Goal: Navigation & Orientation: Understand site structure

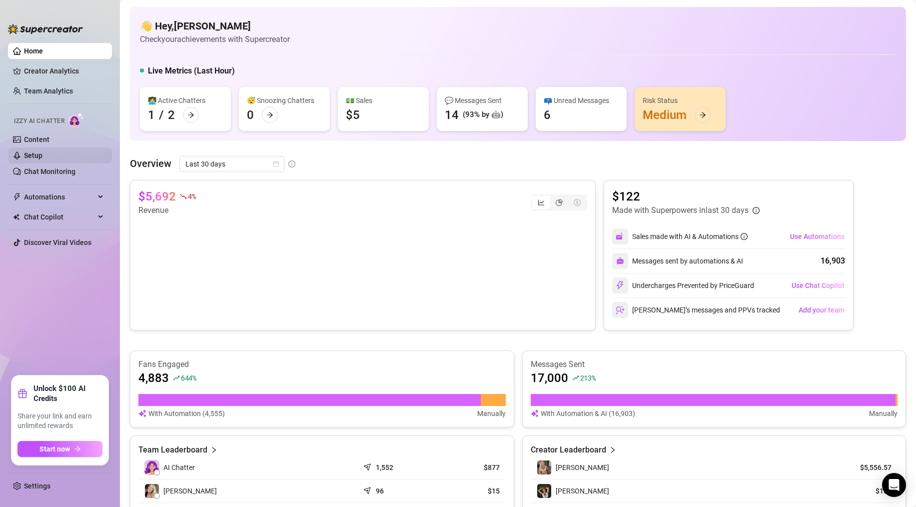
click at [37, 156] on link "Setup" at bounding box center [33, 155] width 18 height 8
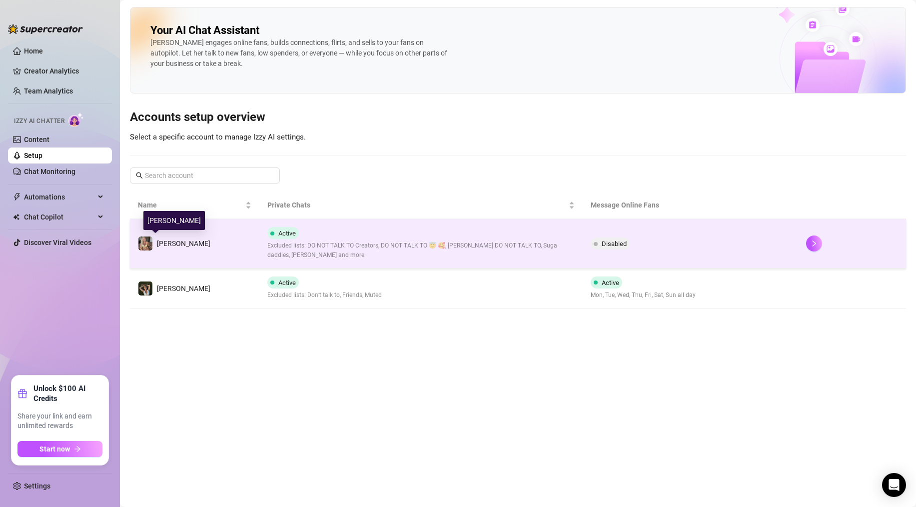
click at [146, 242] on img at bounding box center [145, 243] width 14 height 14
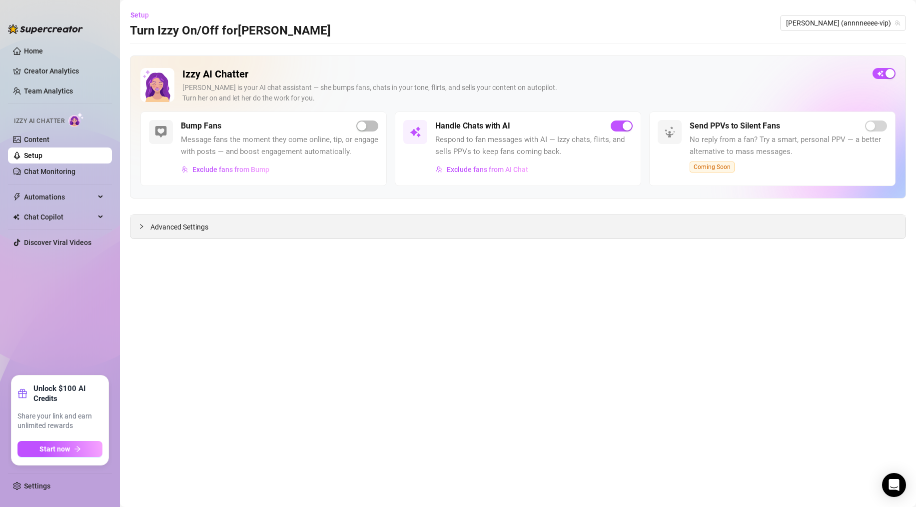
click at [165, 227] on span "Advanced Settings" at bounding box center [179, 226] width 58 height 11
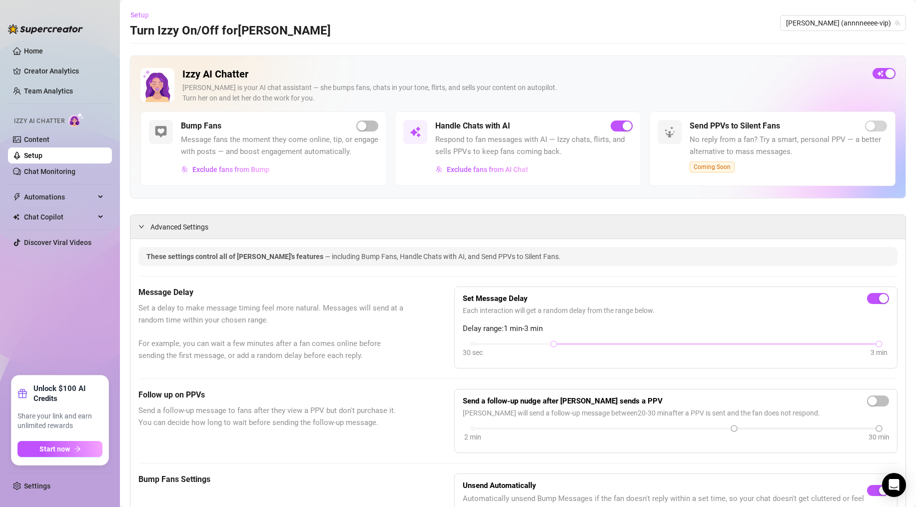
click at [137, 13] on span "Setup" at bounding box center [139, 15] width 18 height 8
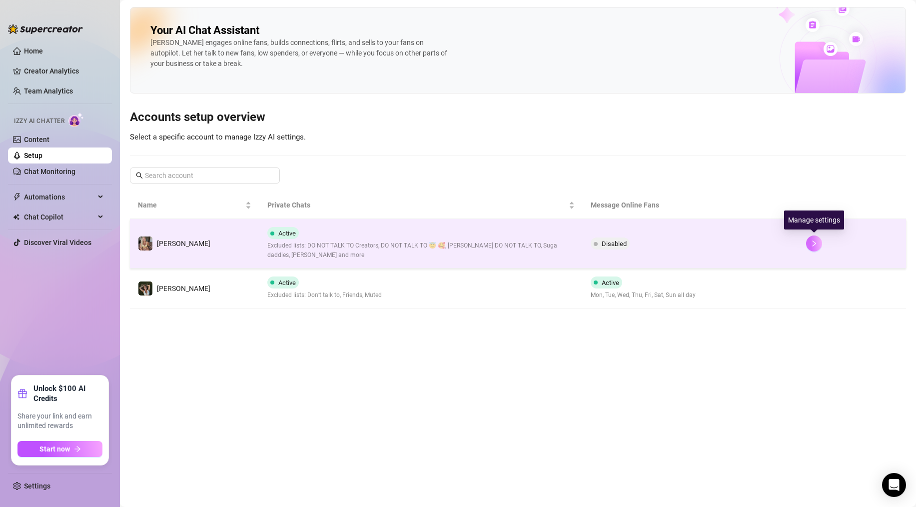
click at [814, 244] on icon "right" at bounding box center [813, 243] width 3 height 6
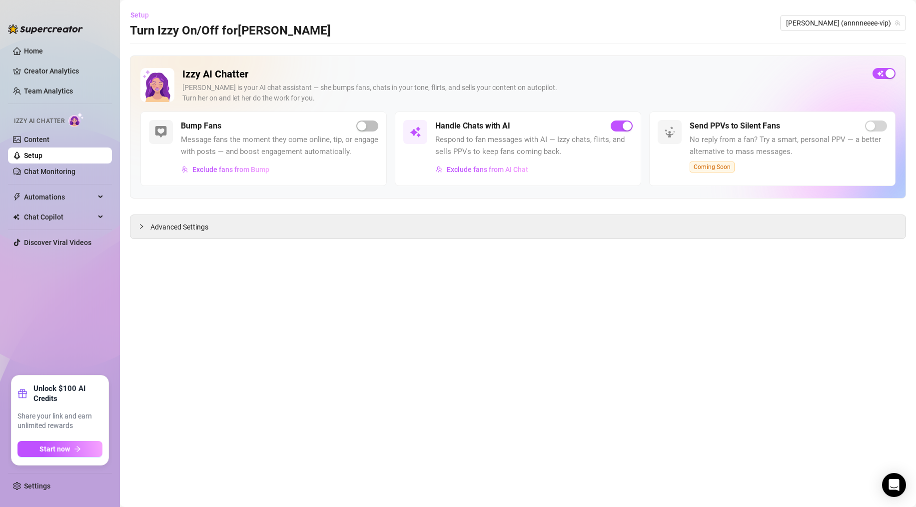
click at [137, 15] on span "Setup" at bounding box center [139, 15] width 18 height 8
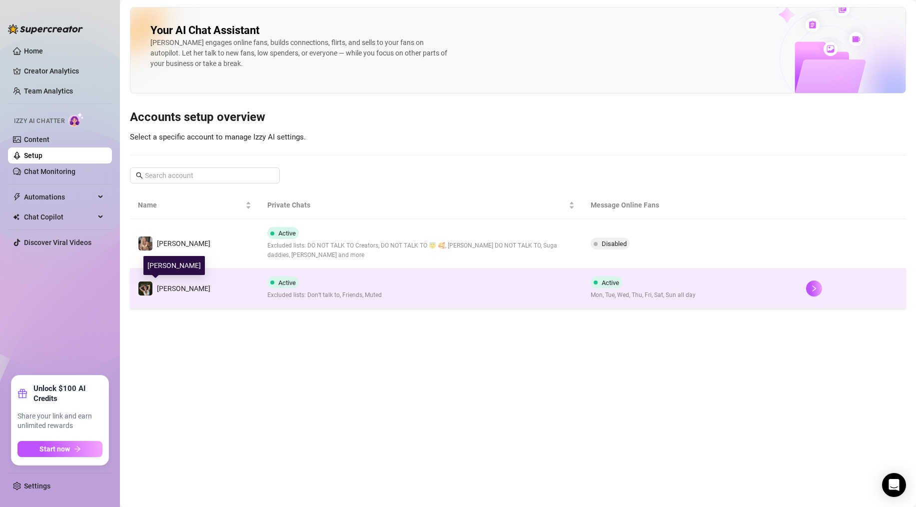
click at [148, 288] on img at bounding box center [145, 288] width 14 height 14
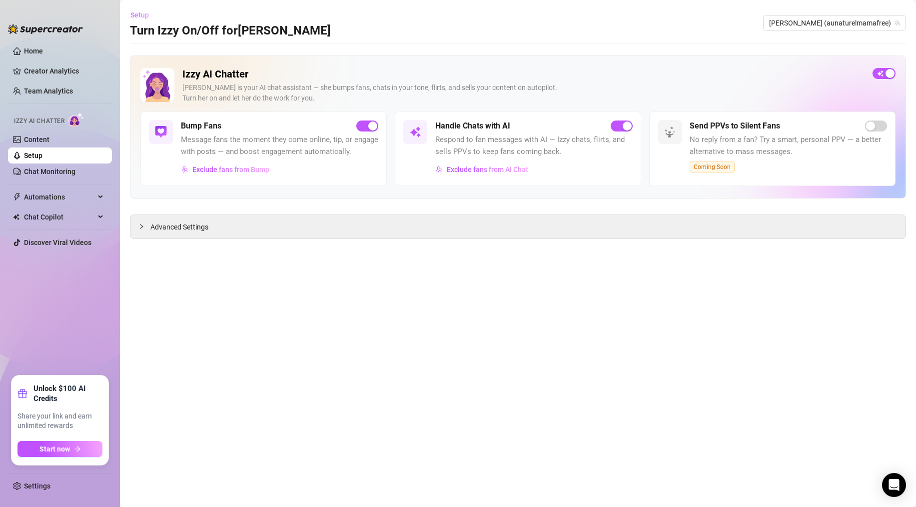
click at [137, 16] on span "Setup" at bounding box center [139, 15] width 18 height 8
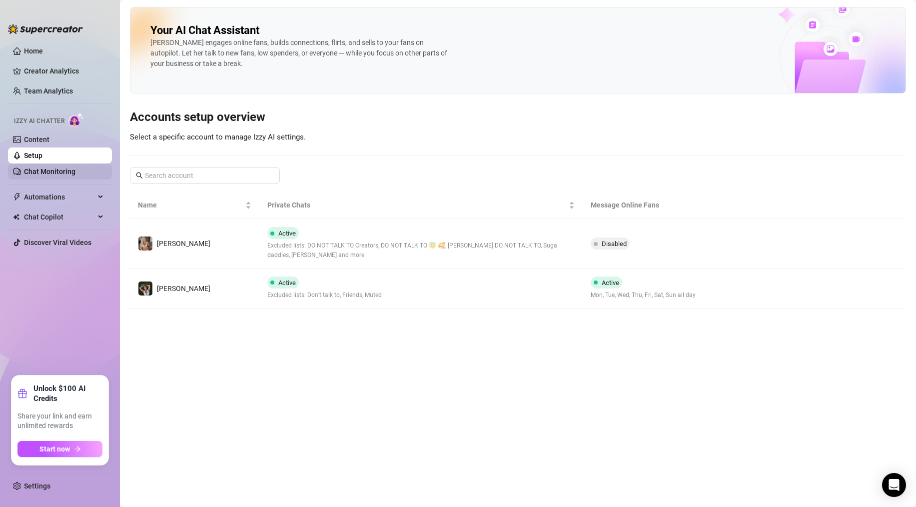
click at [47, 169] on link "Chat Monitoring" at bounding box center [49, 171] width 51 height 8
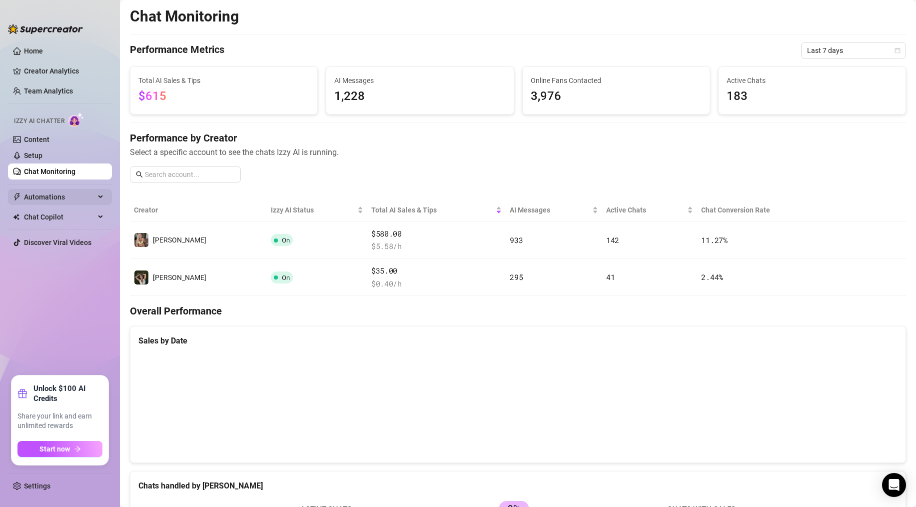
click at [47, 194] on span "Automations" at bounding box center [59, 197] width 71 height 16
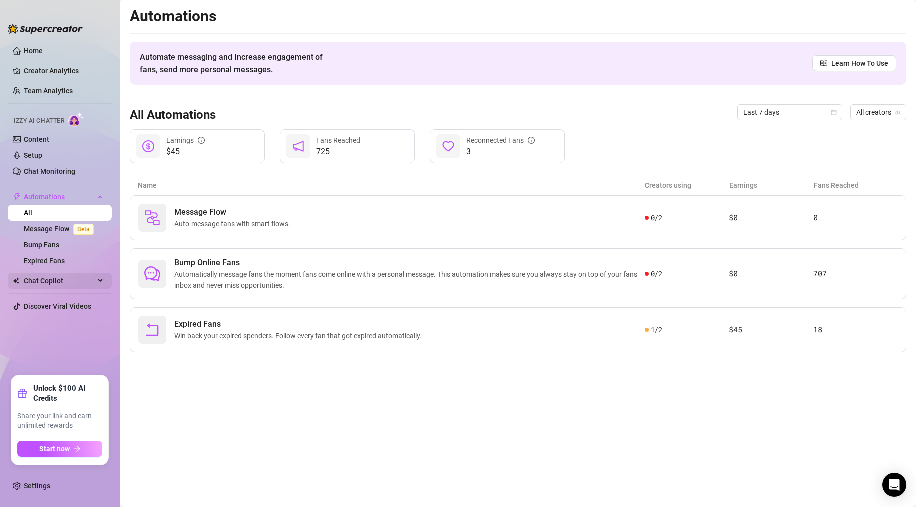
click at [76, 282] on span "Chat Copilot" at bounding box center [59, 281] width 71 height 16
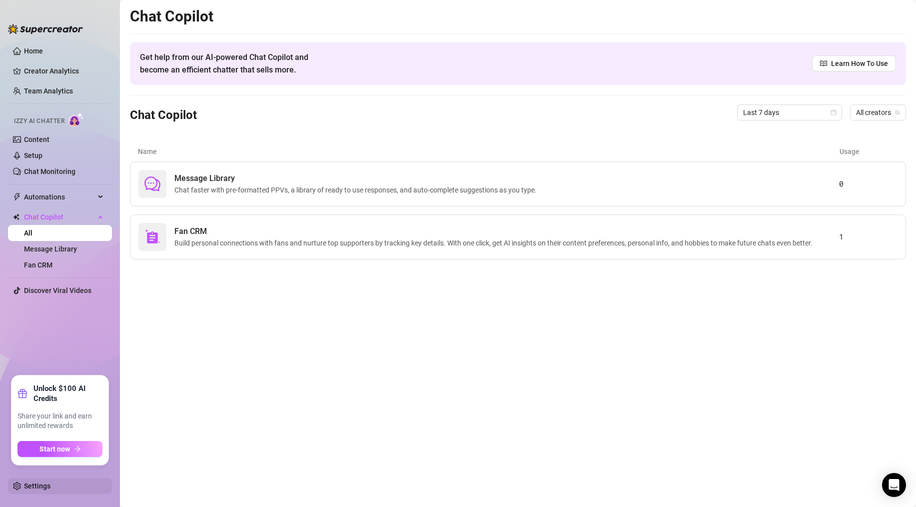
click at [34, 484] on link "Settings" at bounding box center [37, 486] width 26 height 8
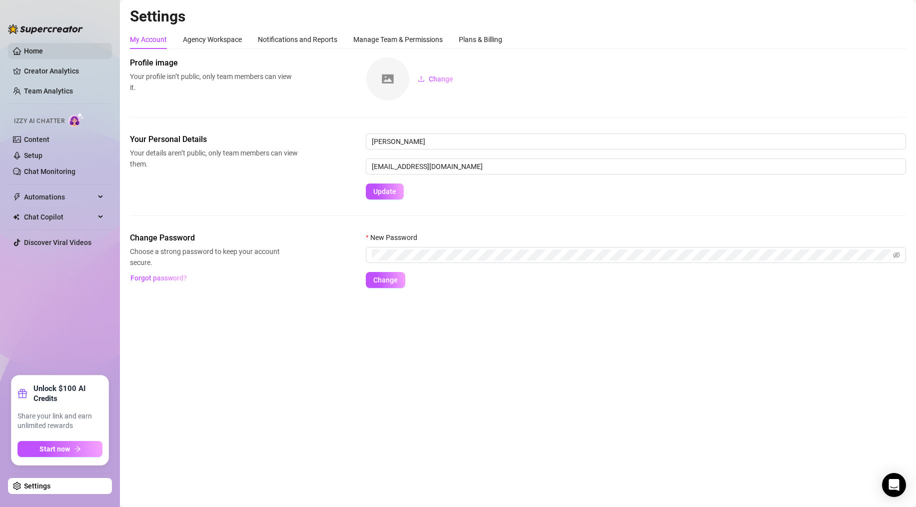
click at [32, 47] on link "Home" at bounding box center [33, 51] width 19 height 8
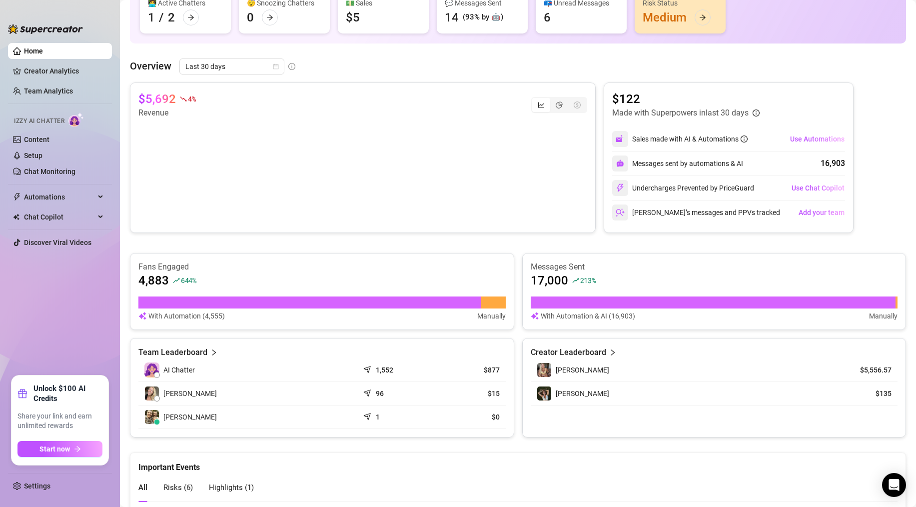
scroll to position [100, 0]
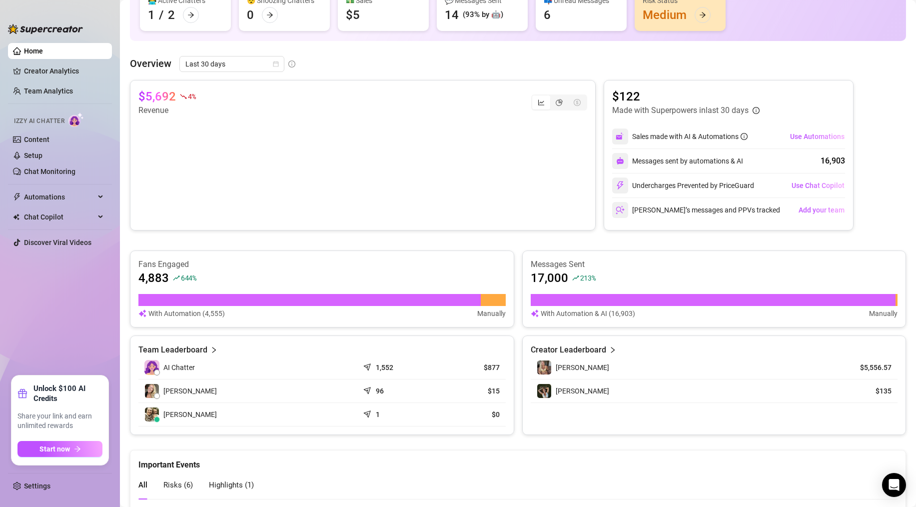
click at [626, 63] on div "Overview Last 30 days" at bounding box center [518, 64] width 776 height 16
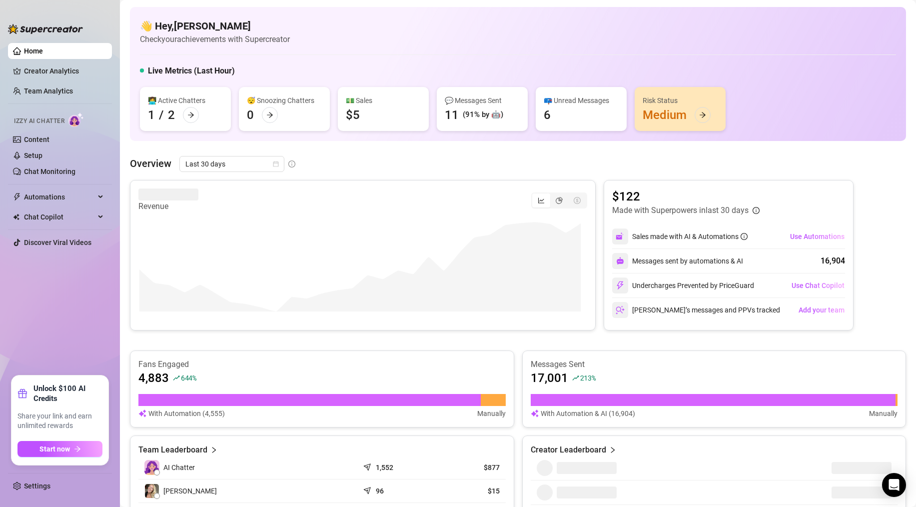
click at [408, 163] on div "Overview Last 30 days" at bounding box center [518, 164] width 776 height 16
